Goal: Entertainment & Leisure: Browse casually

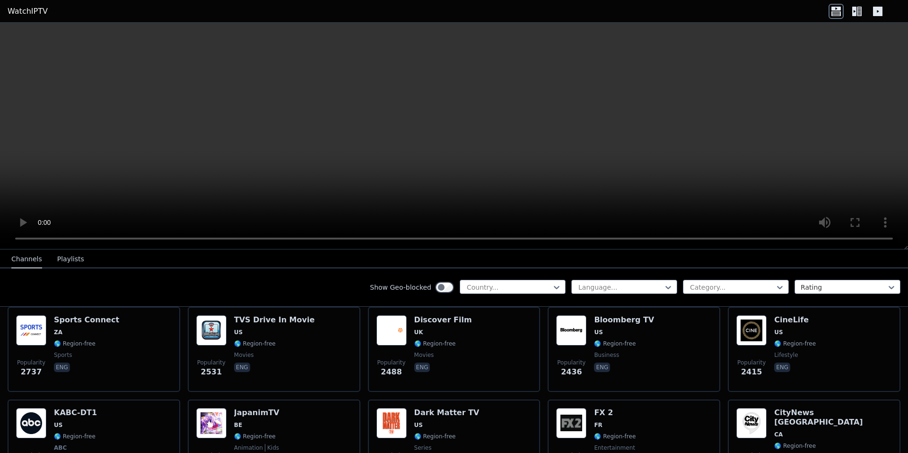
scroll to position [284, 0]
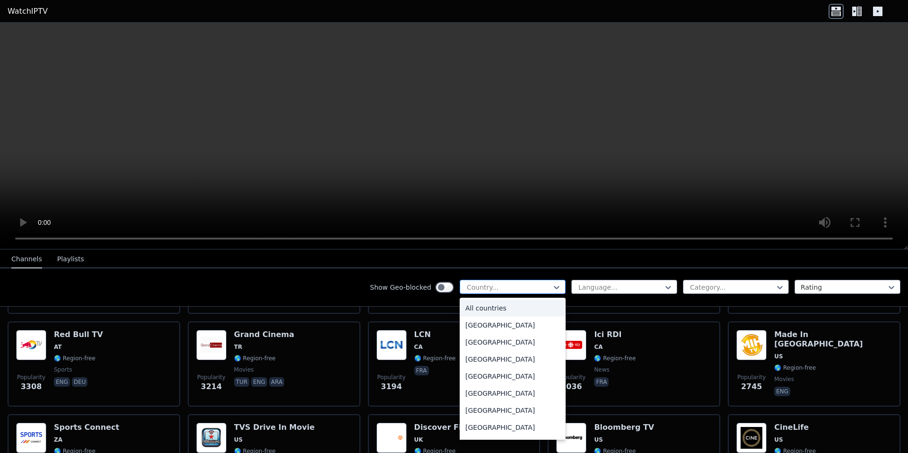
click at [477, 285] on div at bounding box center [509, 286] width 86 height 9
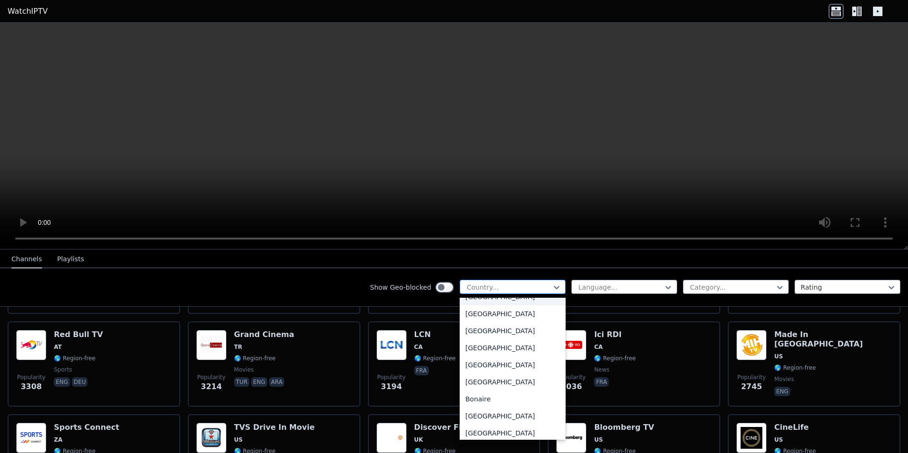
click at [489, 290] on div at bounding box center [509, 286] width 86 height 9
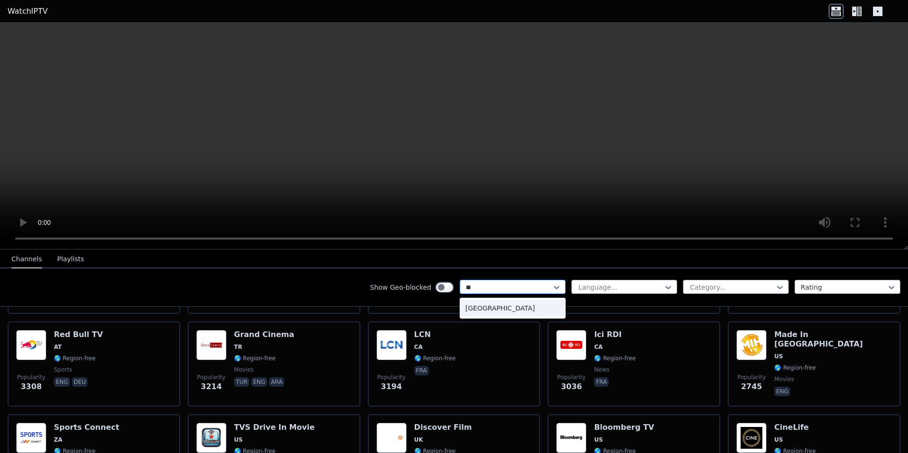
type input "***"
click at [475, 304] on div "[GEOGRAPHIC_DATA]" at bounding box center [513, 307] width 106 height 17
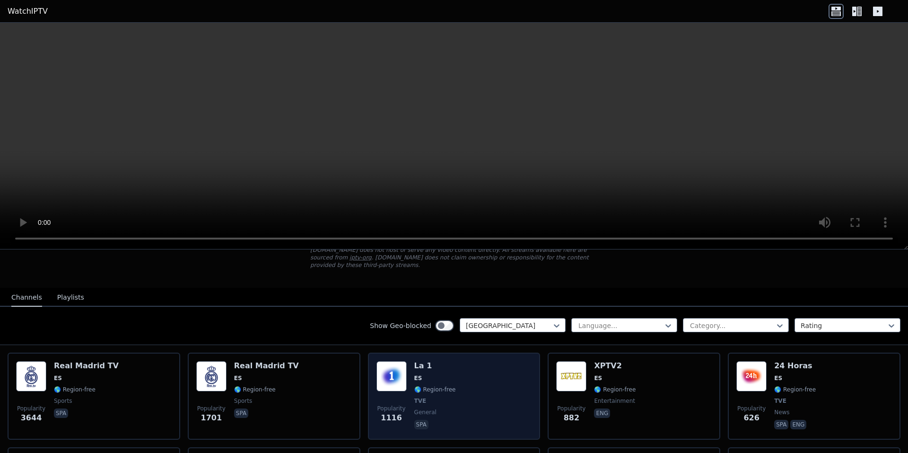
scroll to position [47, 0]
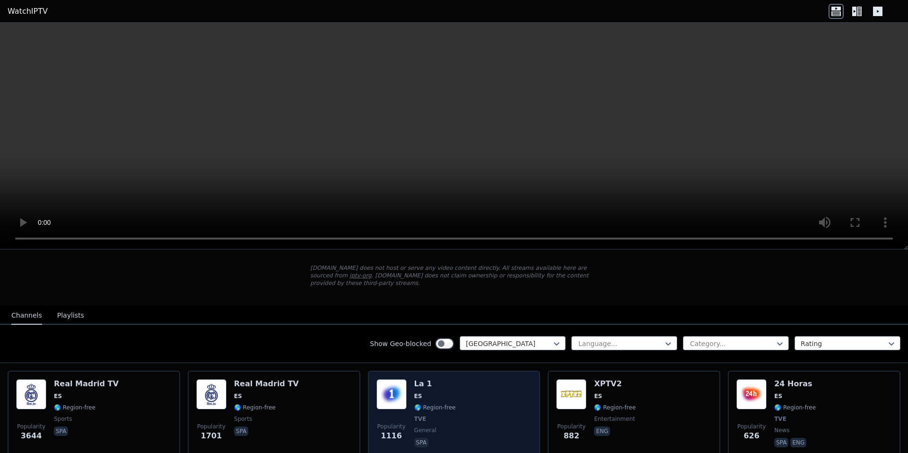
click at [397, 384] on img at bounding box center [392, 394] width 30 height 30
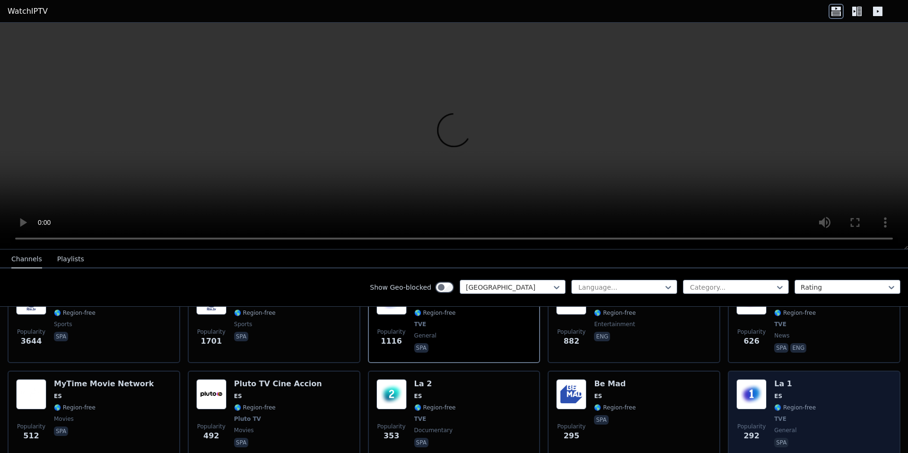
scroll to position [189, 0]
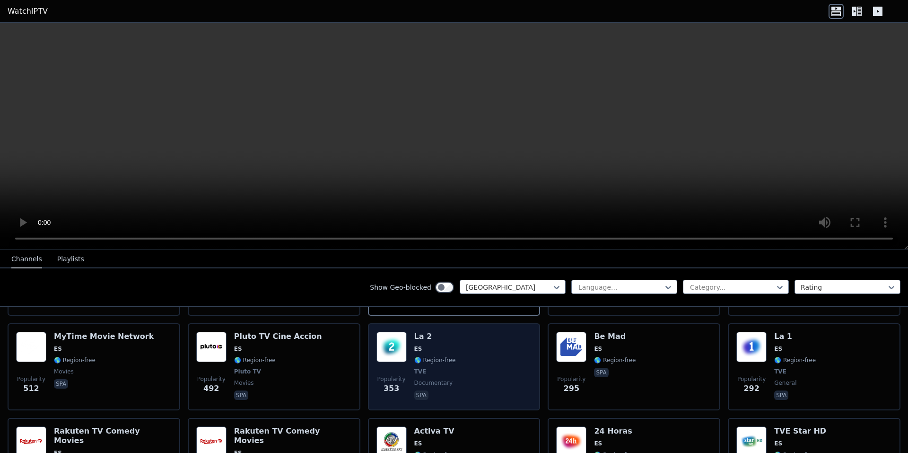
click at [471, 342] on div "Popularity 353 La 2 ES 🌎 Region-free TVE documentary spa" at bounding box center [455, 367] width 156 height 70
click at [446, 356] on span "🌎 Region-free" at bounding box center [435, 360] width 42 height 8
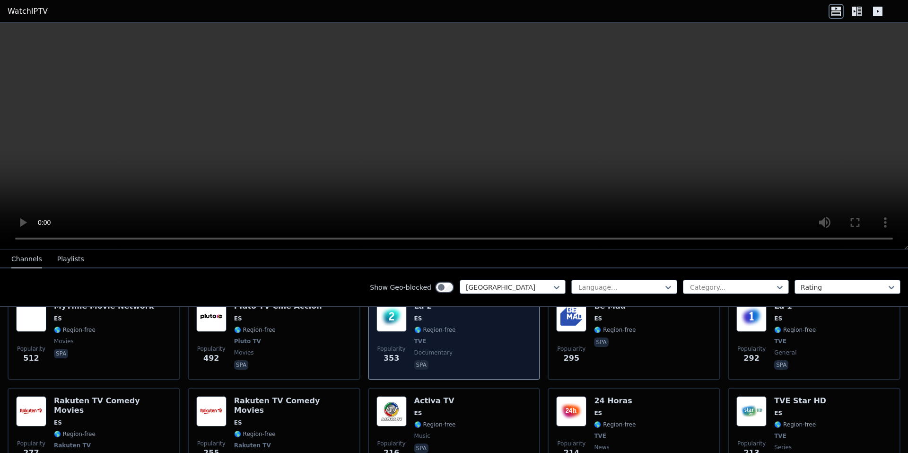
scroll to position [237, 0]
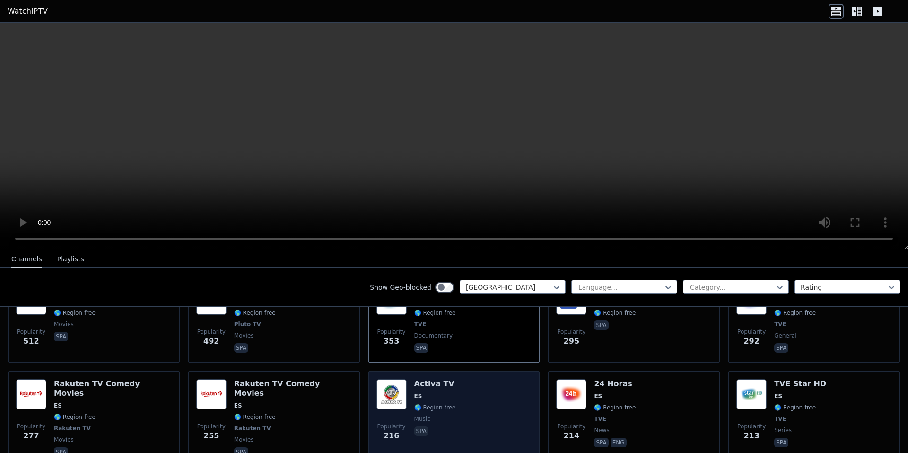
click at [455, 386] on div "Popularity 216 Activa TV ES 🌎 Region-free music spa" at bounding box center [455, 418] width 156 height 79
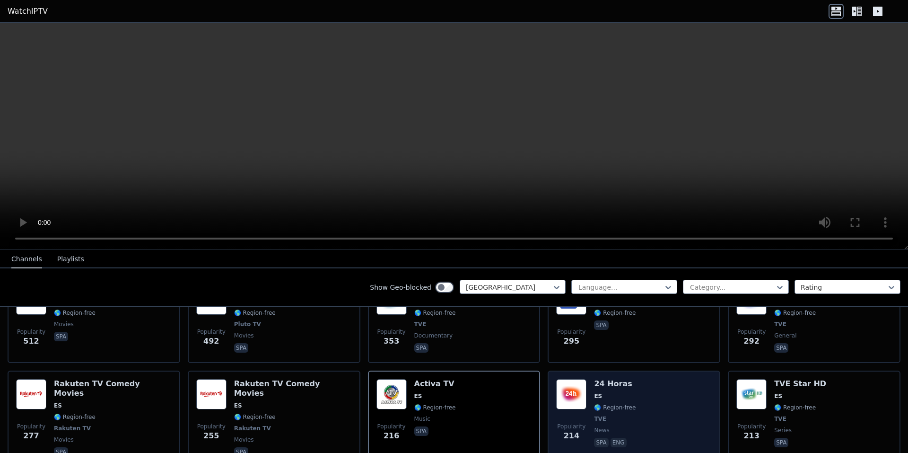
click at [594, 392] on span "ES" at bounding box center [598, 396] width 8 height 8
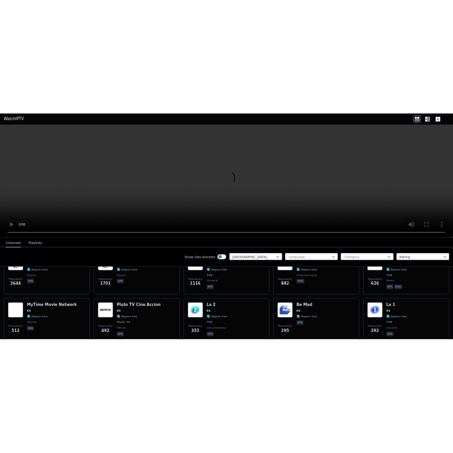
scroll to position [95, 0]
